Goal: Task Accomplishment & Management: Manage account settings

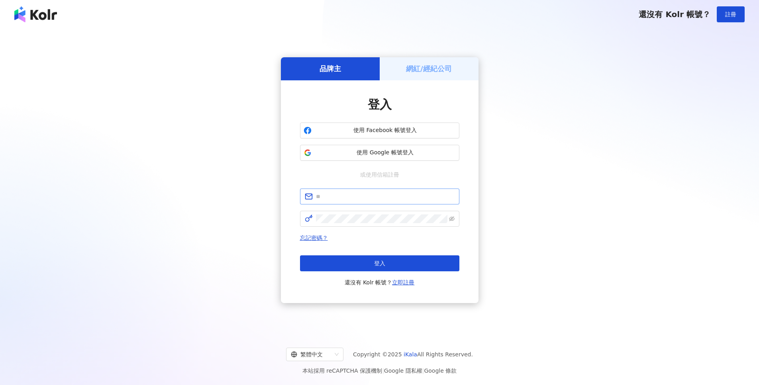
click at [391, 204] on span at bounding box center [379, 197] width 159 height 16
click at [389, 201] on span at bounding box center [379, 197] width 159 height 16
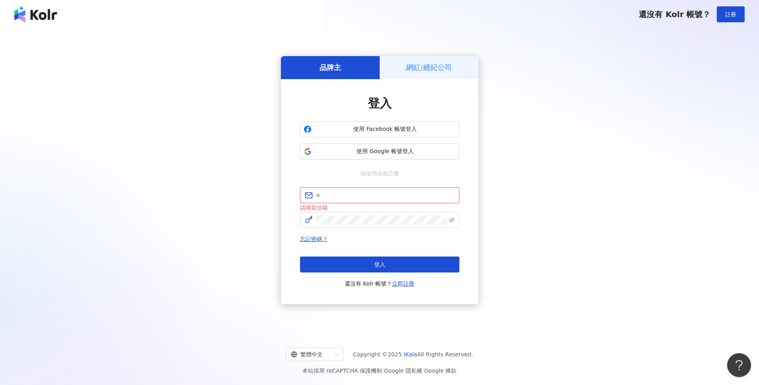
click at [389, 197] on input "text" at bounding box center [385, 195] width 139 height 9
click at [440, 66] on h5 "網紅/經紀公司" at bounding box center [429, 68] width 46 height 10
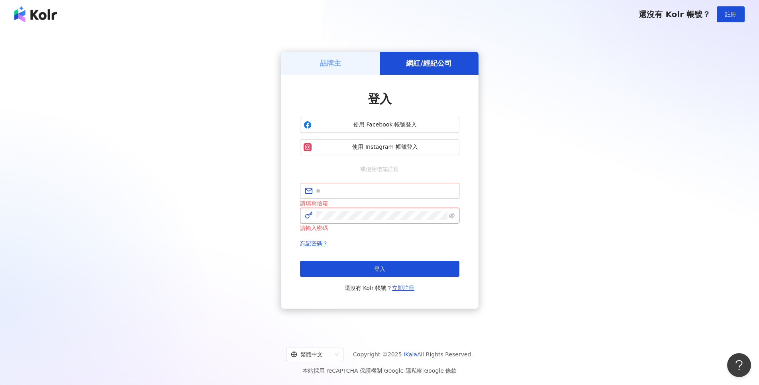
click at [391, 195] on span at bounding box center [379, 191] width 159 height 16
click at [390, 191] on input "text" at bounding box center [385, 191] width 139 height 9
click at [395, 121] on span "使用 Facebook 帳號登入" at bounding box center [385, 125] width 141 height 8
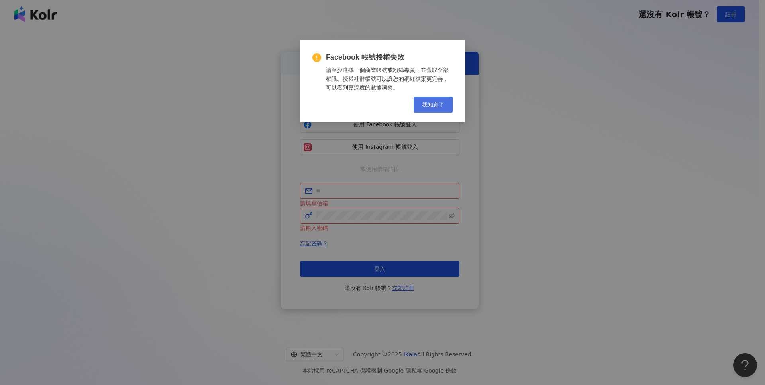
click at [444, 102] on button "我知道了" at bounding box center [432, 105] width 39 height 16
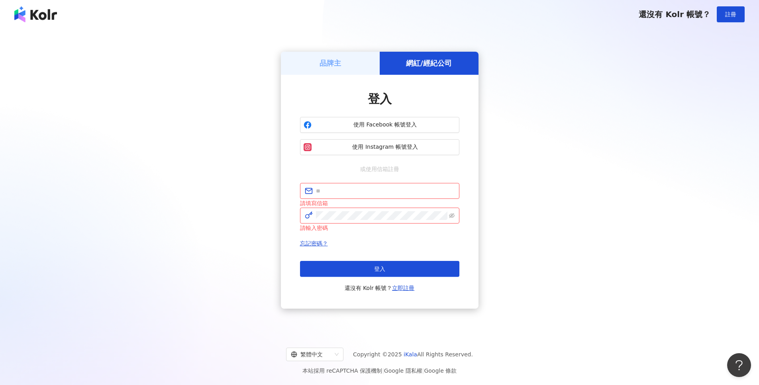
click at [607, 128] on div "品牌主 網紅/經紀公司 登入 使用 Facebook 帳號登入 使用 Instagram 帳號登入 或使用信箱註冊 請填寫信箱 請輸入密碼 忘記密碼？ 登入 …" at bounding box center [379, 180] width 739 height 291
click at [327, 70] on div "品牌主" at bounding box center [330, 63] width 99 height 23
